Goal: Task Accomplishment & Management: Complete application form

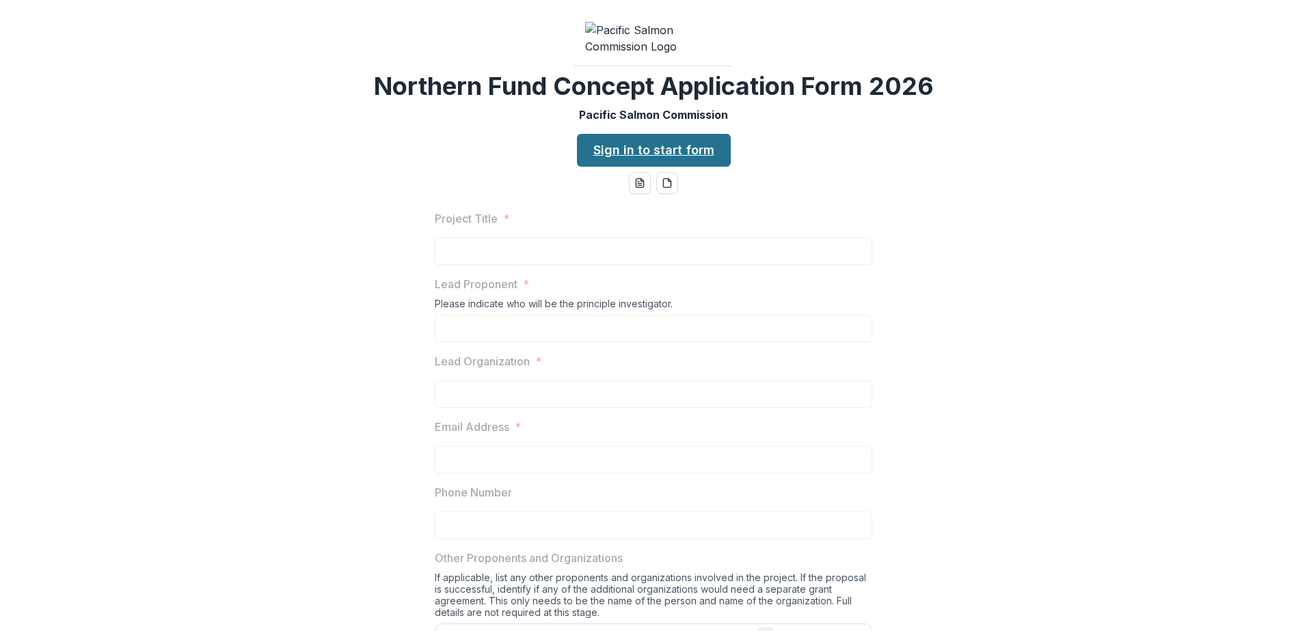
click at [633, 167] on link "Sign in to start form" at bounding box center [654, 150] width 154 height 33
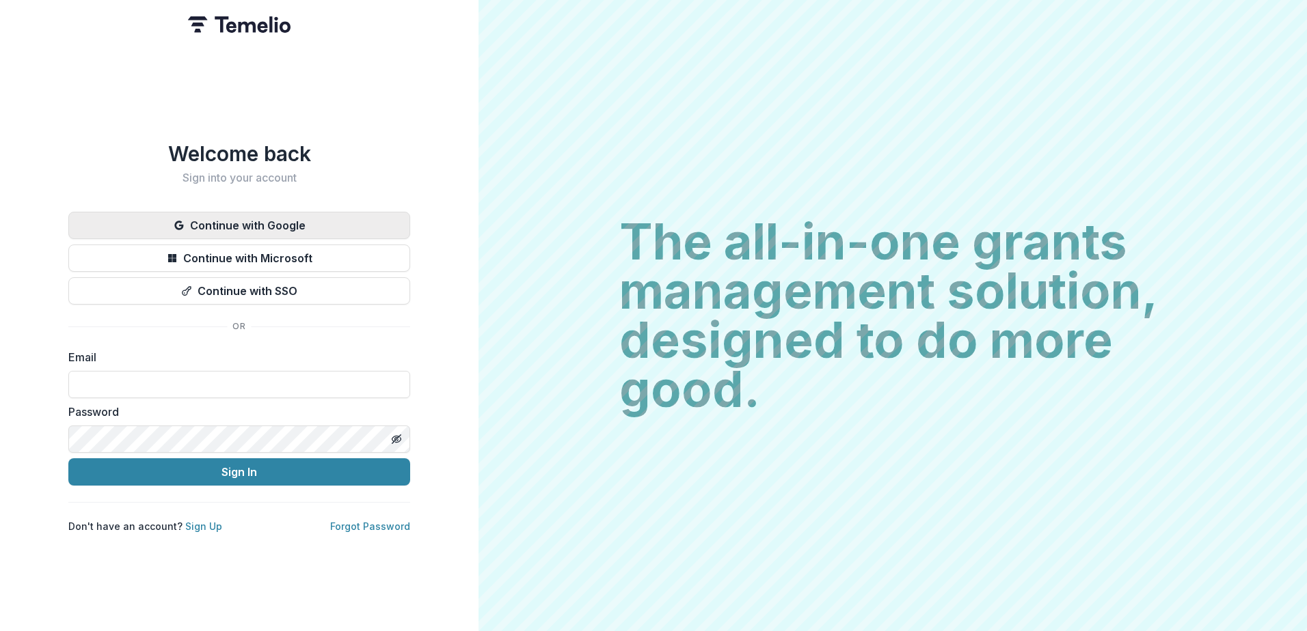
click at [249, 226] on button "Continue with Google" at bounding box center [239, 225] width 342 height 27
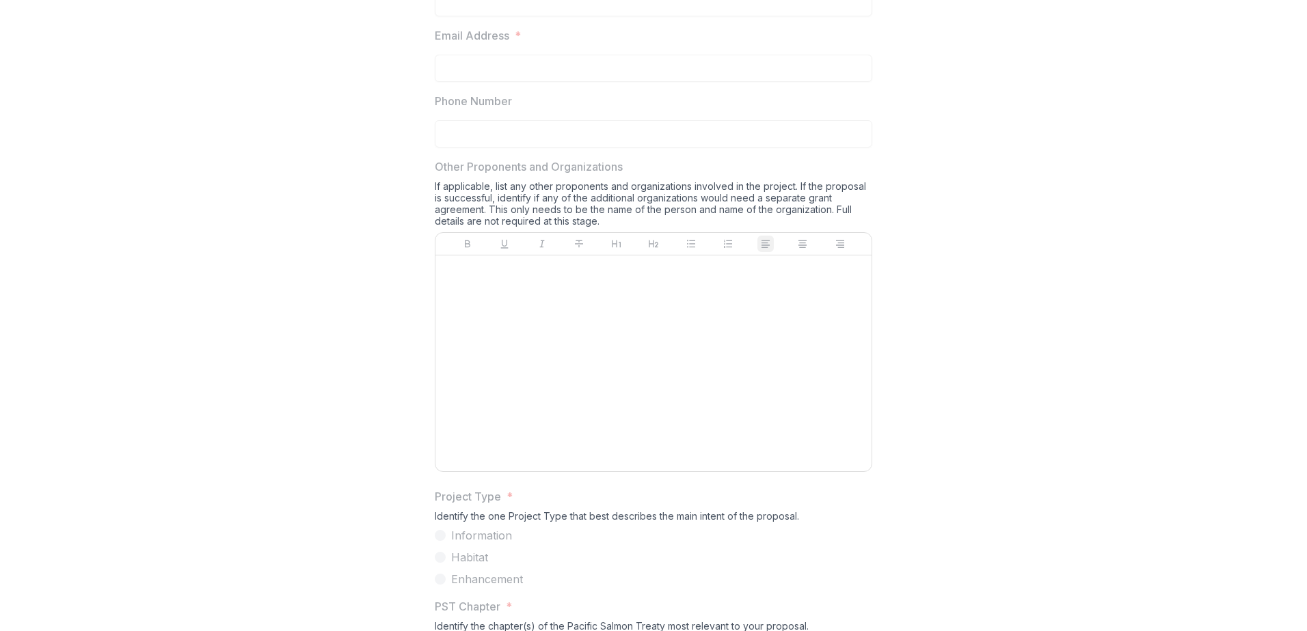
scroll to position [478, 0]
click at [472, 111] on p "Phone Number" at bounding box center [473, 103] width 77 height 16
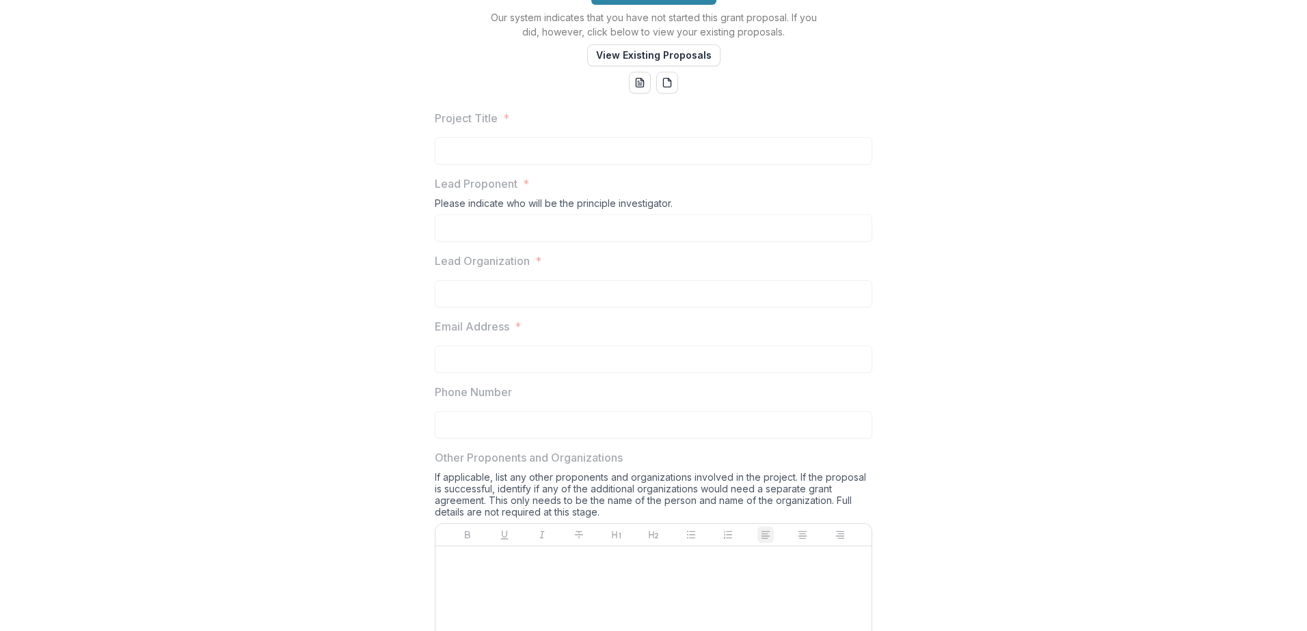
scroll to position [0, 0]
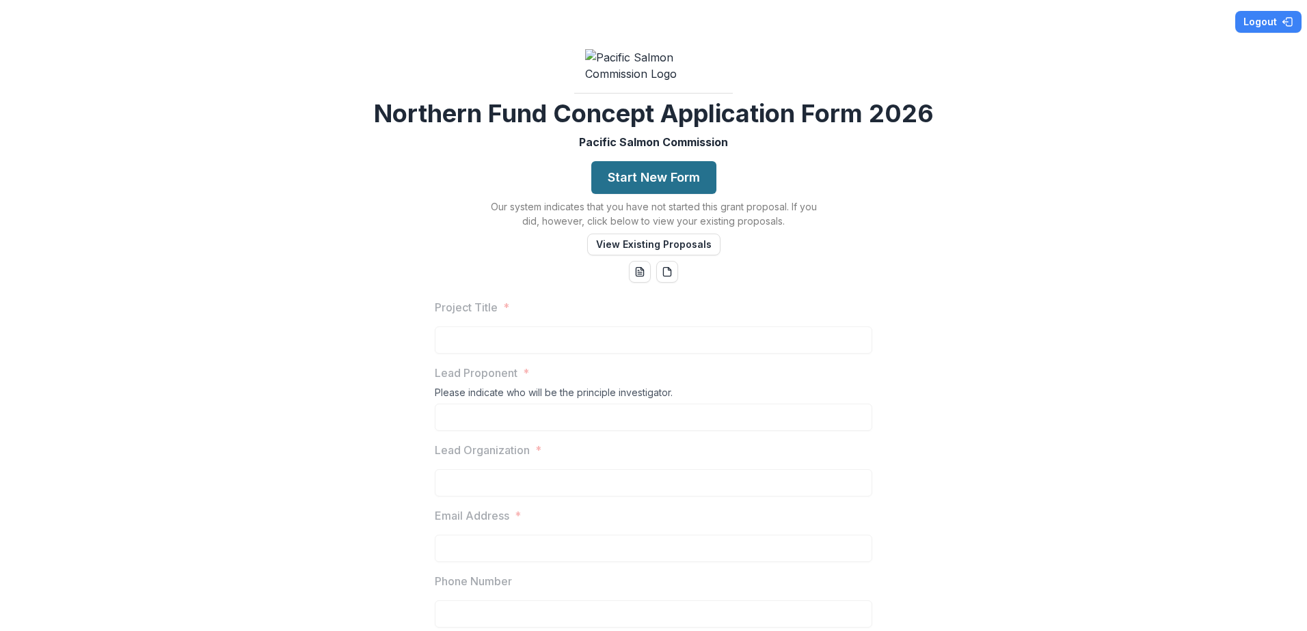
click at [630, 194] on button "Start New Form" at bounding box center [653, 177] width 125 height 33
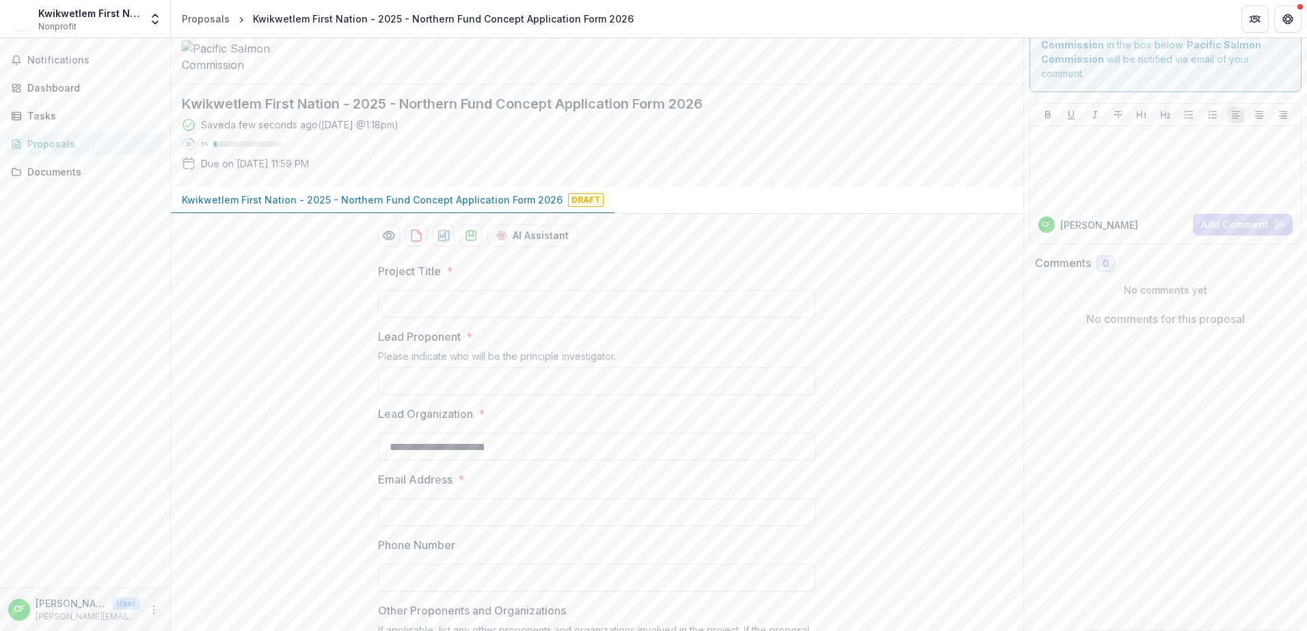
scroll to position [68, 0]
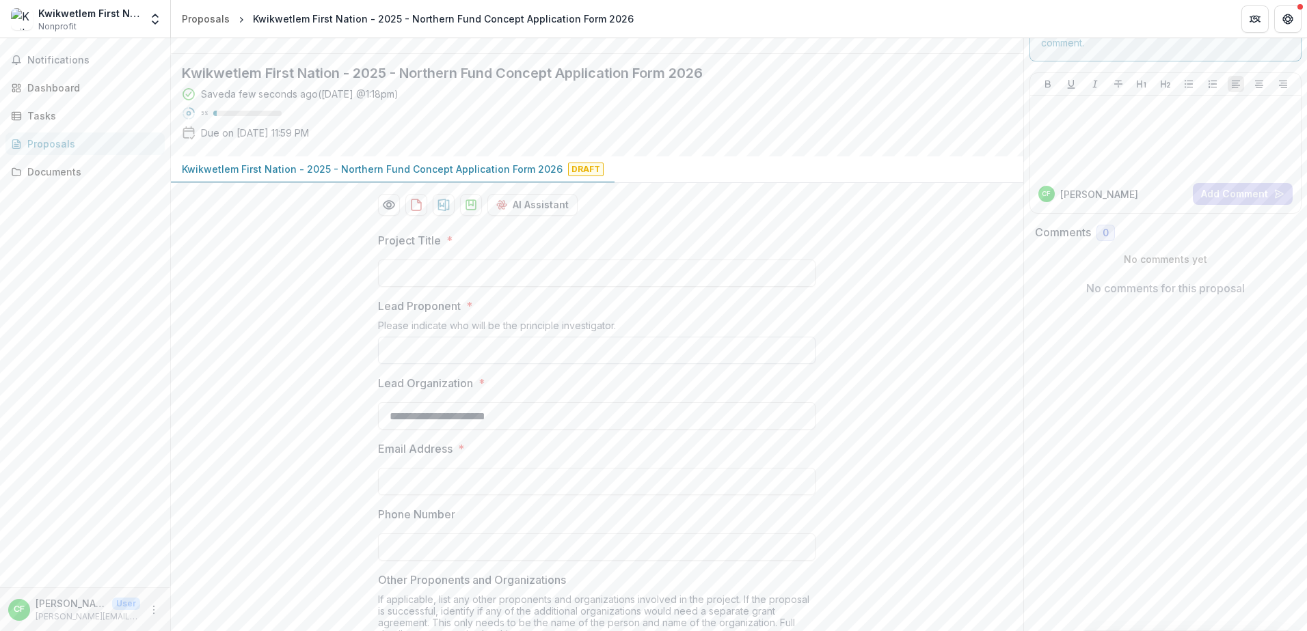
click at [434, 364] on input "Lead Proponent *" at bounding box center [596, 350] width 437 height 27
drag, startPoint x: 521, startPoint y: 463, endPoint x: 349, endPoint y: 463, distance: 172.2
type input "**********"
drag, startPoint x: 529, startPoint y: 521, endPoint x: 309, endPoint y: 530, distance: 220.2
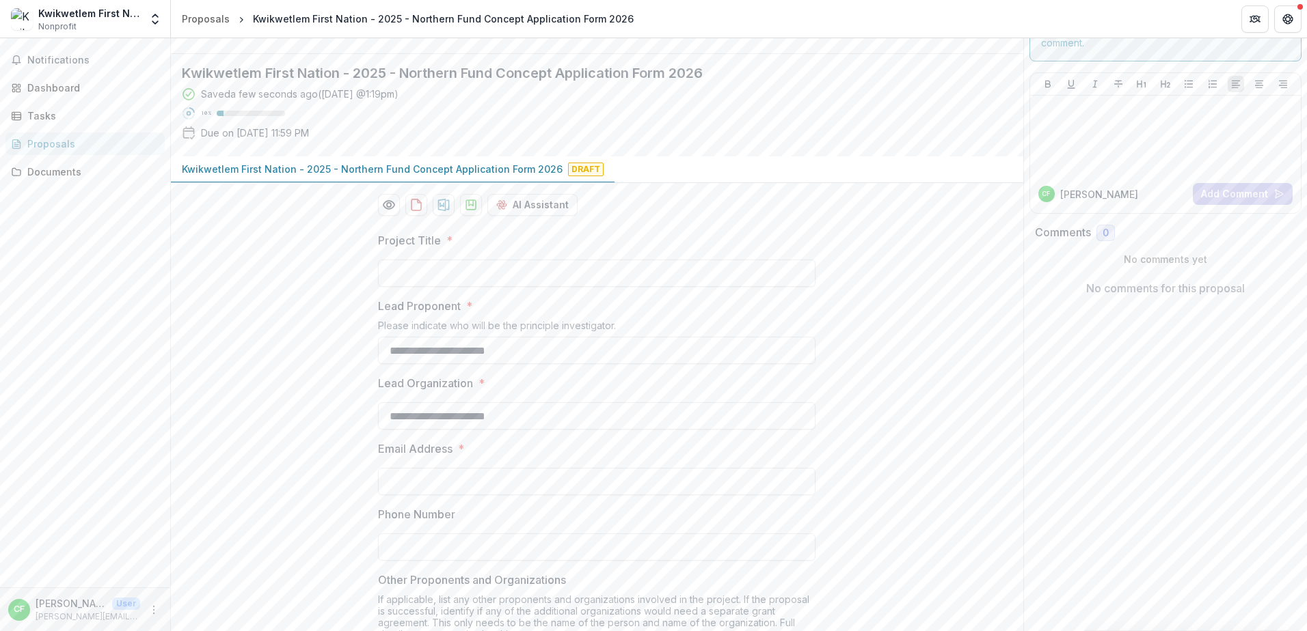
paste input "text"
type input "**********"
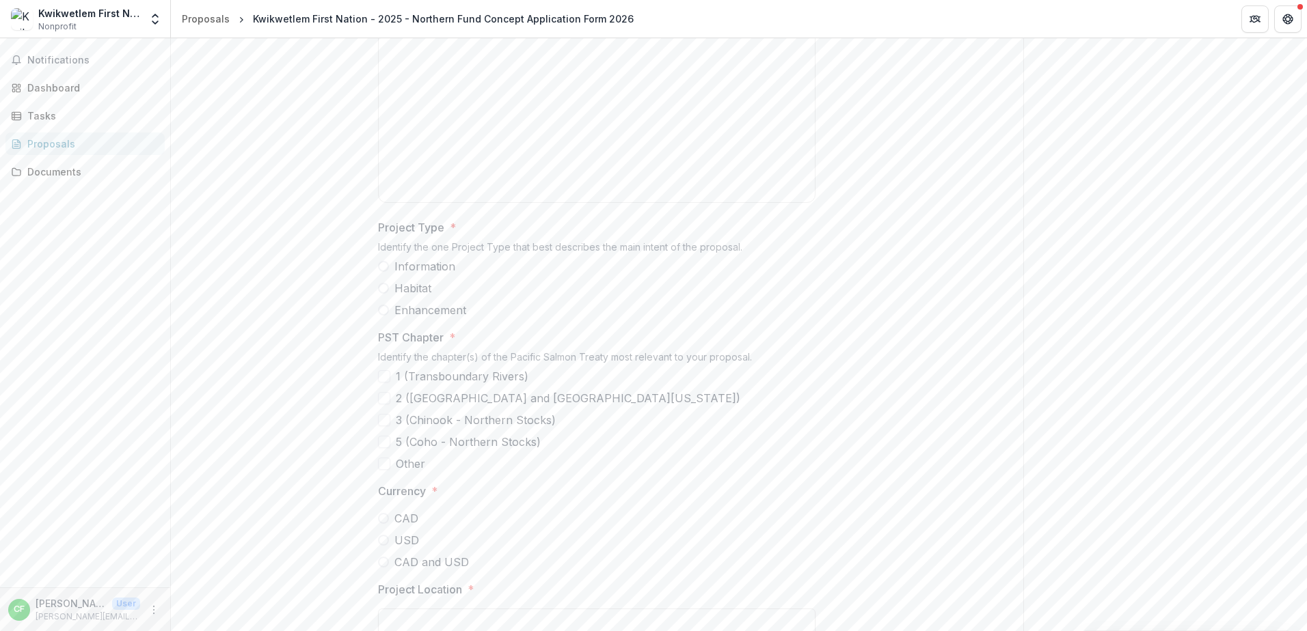
scroll to position [752, 0]
click at [379, 293] on span at bounding box center [383, 287] width 11 height 11
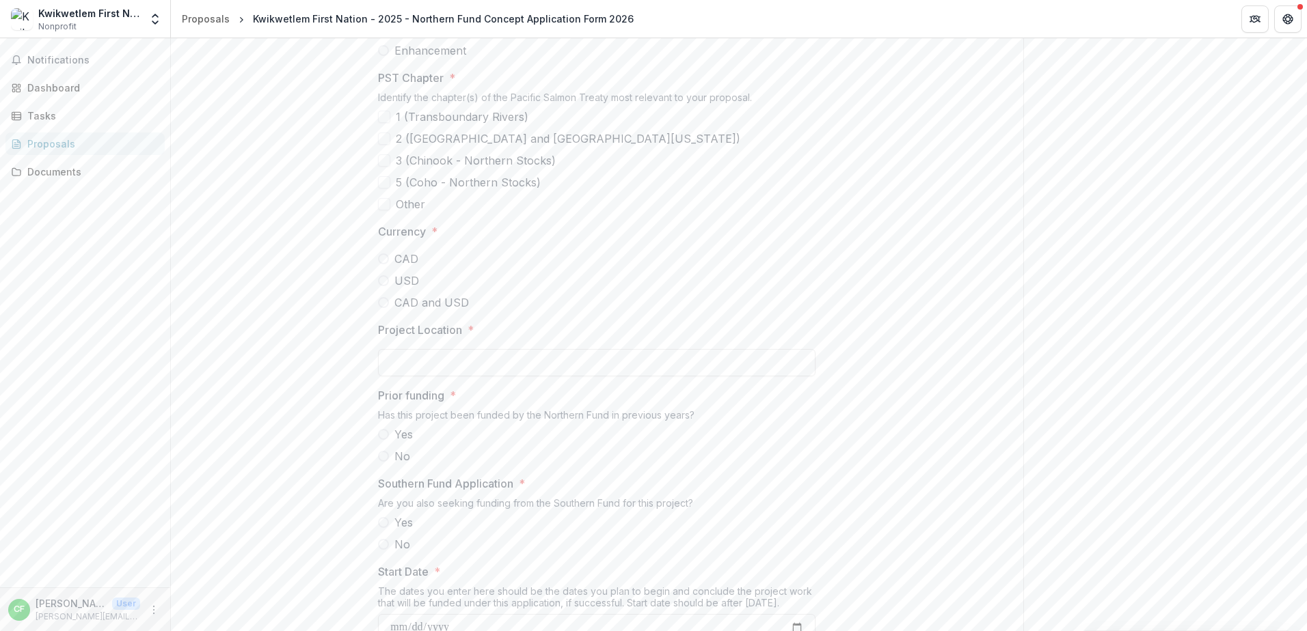
scroll to position [1025, 0]
click at [383, 152] on span at bounding box center [384, 146] width 12 height 12
click at [383, 109] on span at bounding box center [384, 102] width 12 height 12
click at [384, 105] on polyline at bounding box center [384, 102] width 6 height 5
click at [381, 250] on span at bounding box center [383, 244] width 11 height 11
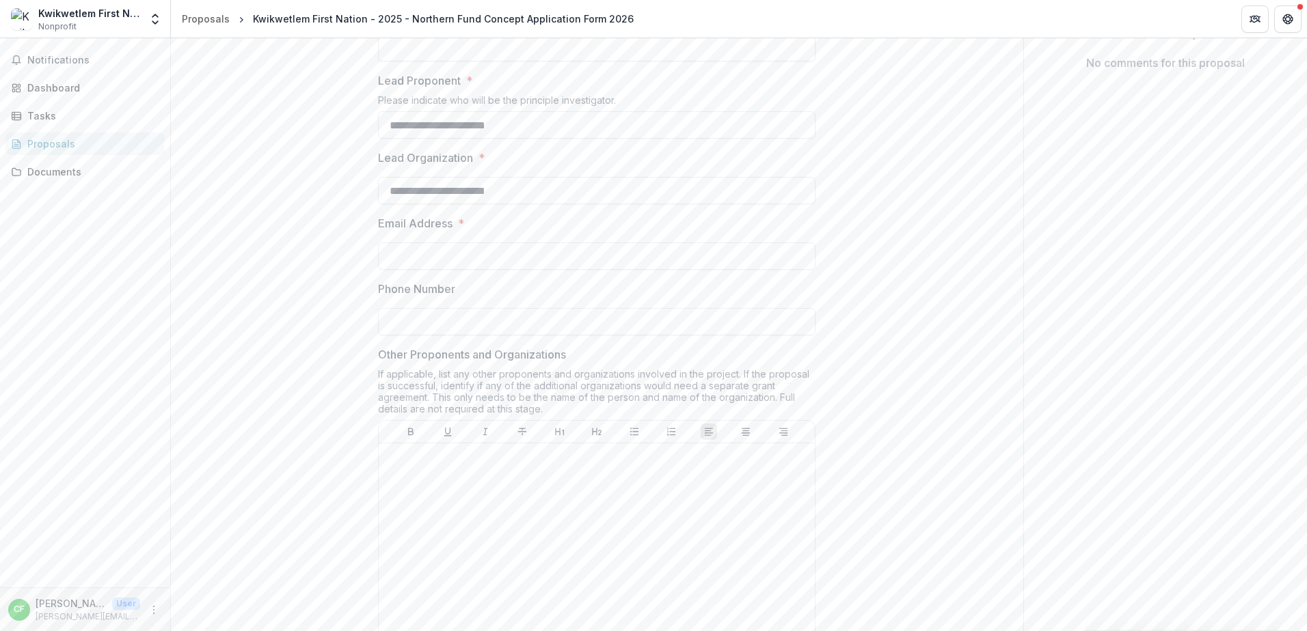
scroll to position [205, 0]
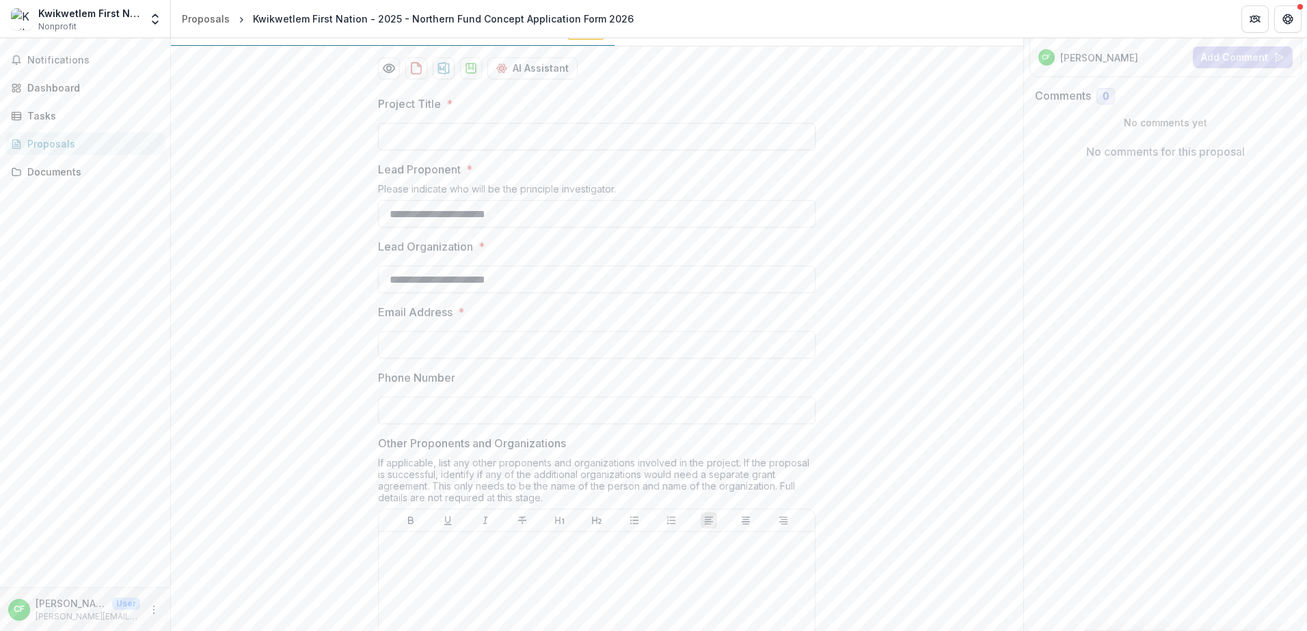
click at [396, 150] on input "Project Title *" at bounding box center [596, 136] width 437 height 27
type input "**********"
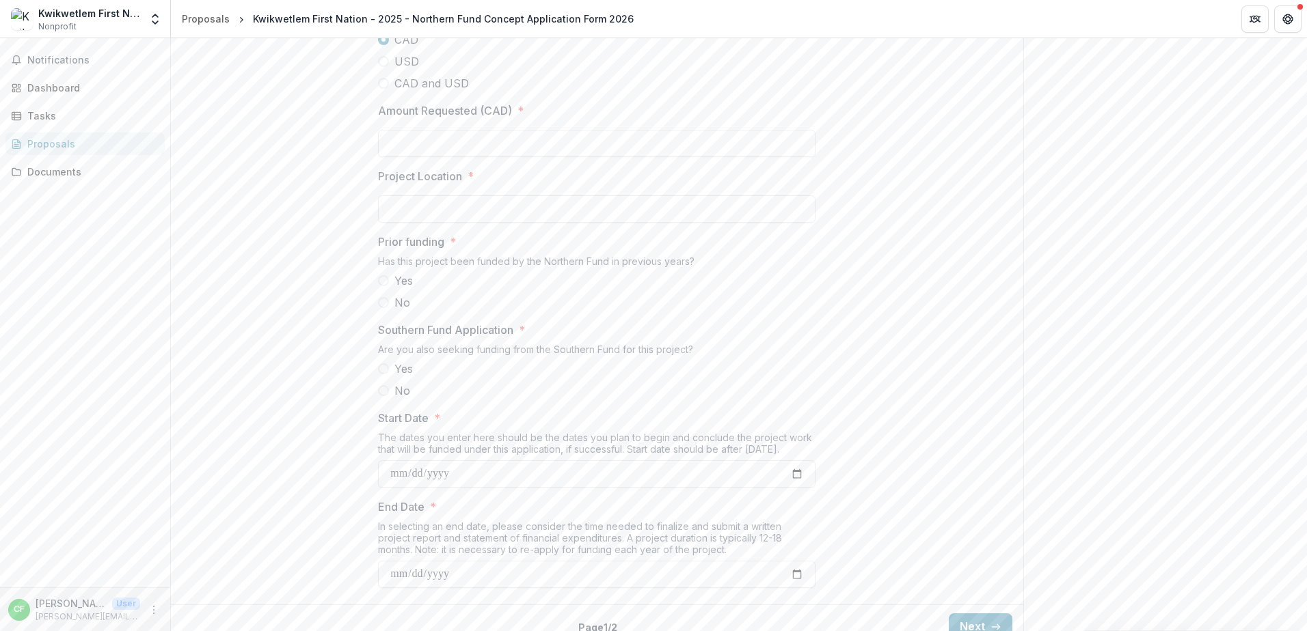
scroll to position [1298, 0]
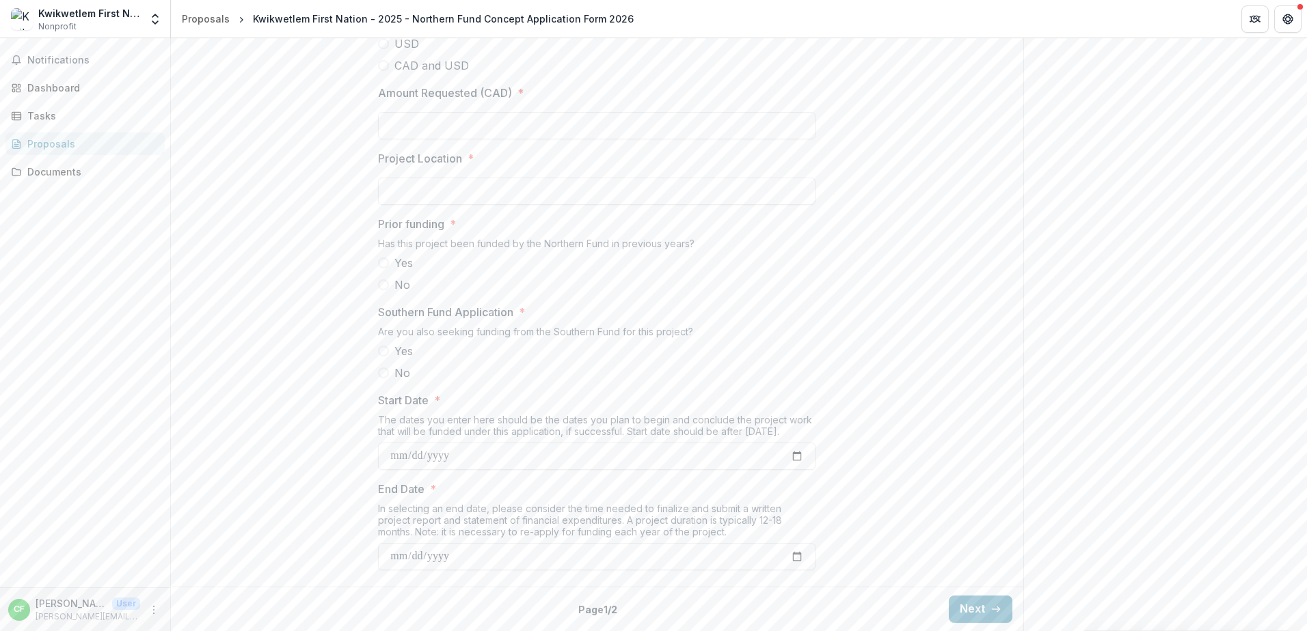
click at [380, 290] on span at bounding box center [383, 284] width 11 height 11
click at [383, 379] on span at bounding box center [383, 373] width 11 height 11
